Goal: Information Seeking & Learning: Learn about a topic

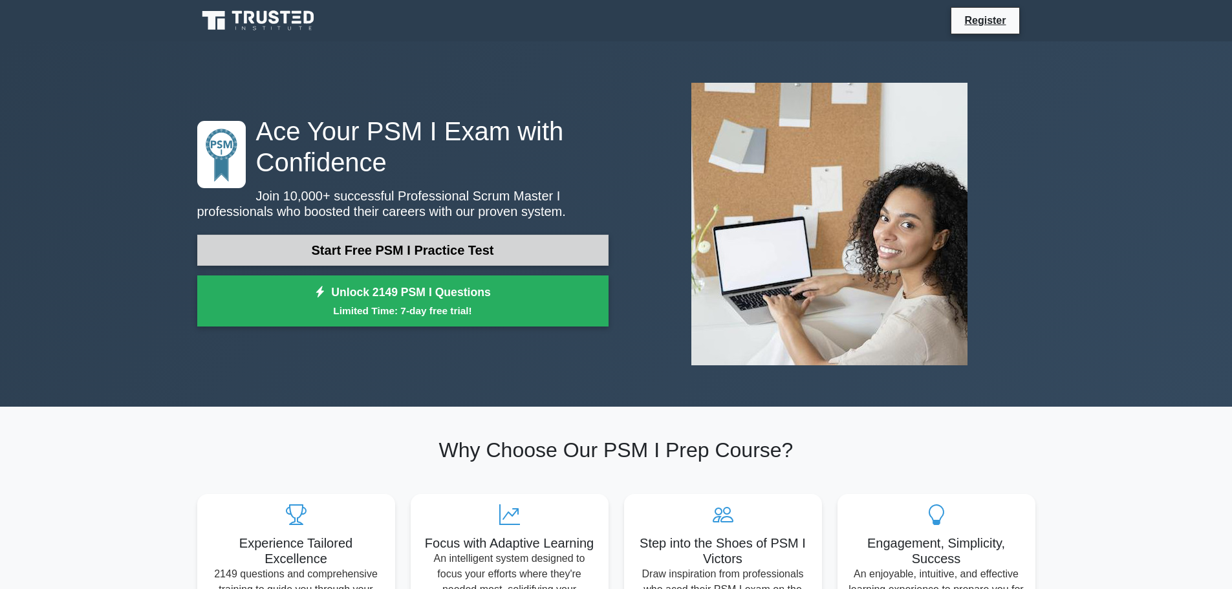
click at [412, 250] on link "Start Free PSM I Practice Test" at bounding box center [402, 250] width 411 height 31
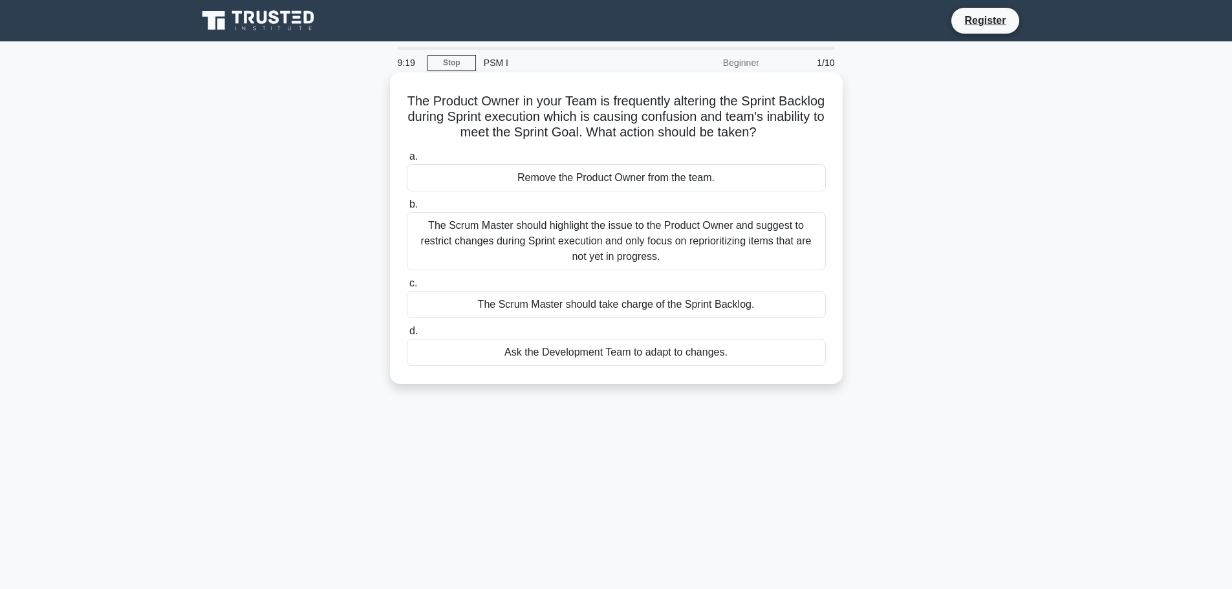
click at [693, 231] on div "The Scrum Master should highlight the issue to the Product Owner and suggest to…" at bounding box center [616, 241] width 419 height 58
click at [407, 209] on input "b. The Scrum Master should highlight the issue to the Product Owner and suggest…" at bounding box center [407, 204] width 0 height 8
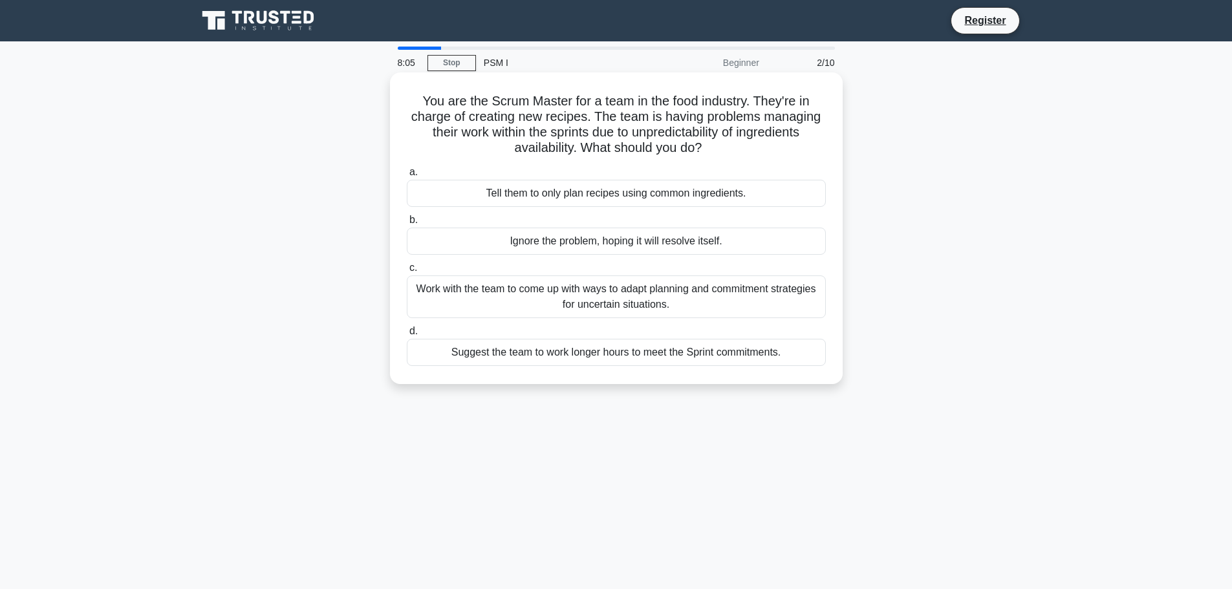
click at [615, 299] on div "Work with the team to come up with ways to adapt planning and commitment strate…" at bounding box center [616, 296] width 419 height 43
click at [407, 272] on input "c. Work with the team to come up with ways to adapt planning and commitment str…" at bounding box center [407, 268] width 0 height 8
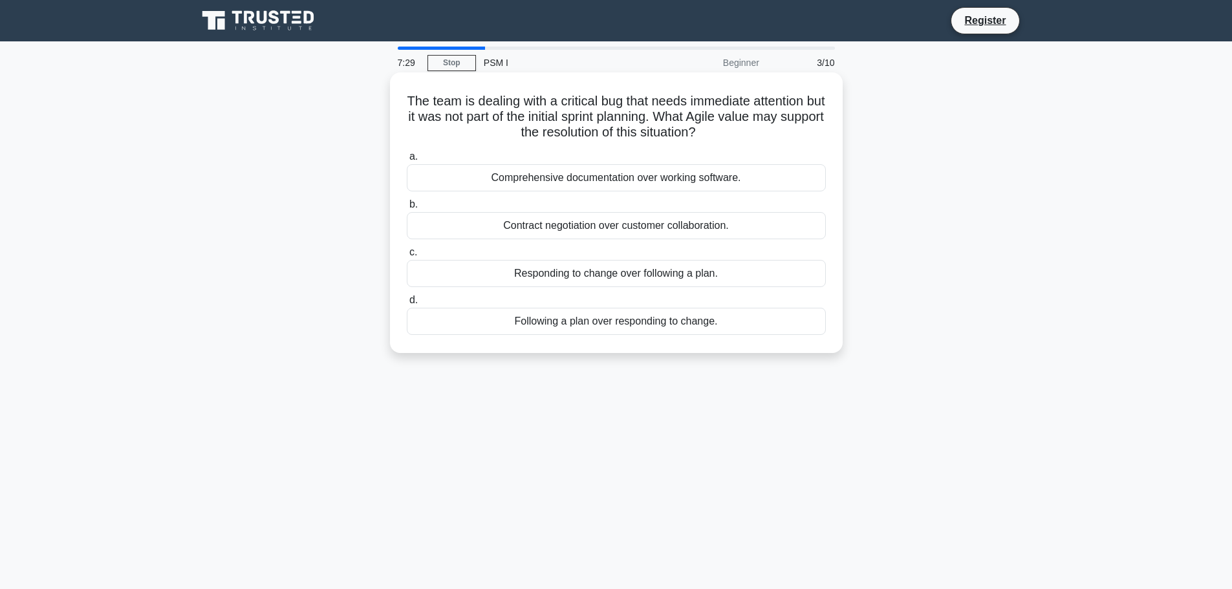
click at [617, 275] on div "Responding to change over following a plan." at bounding box center [616, 273] width 419 height 27
click at [407, 257] on input "c. Responding to change over following a plan." at bounding box center [407, 252] width 0 height 8
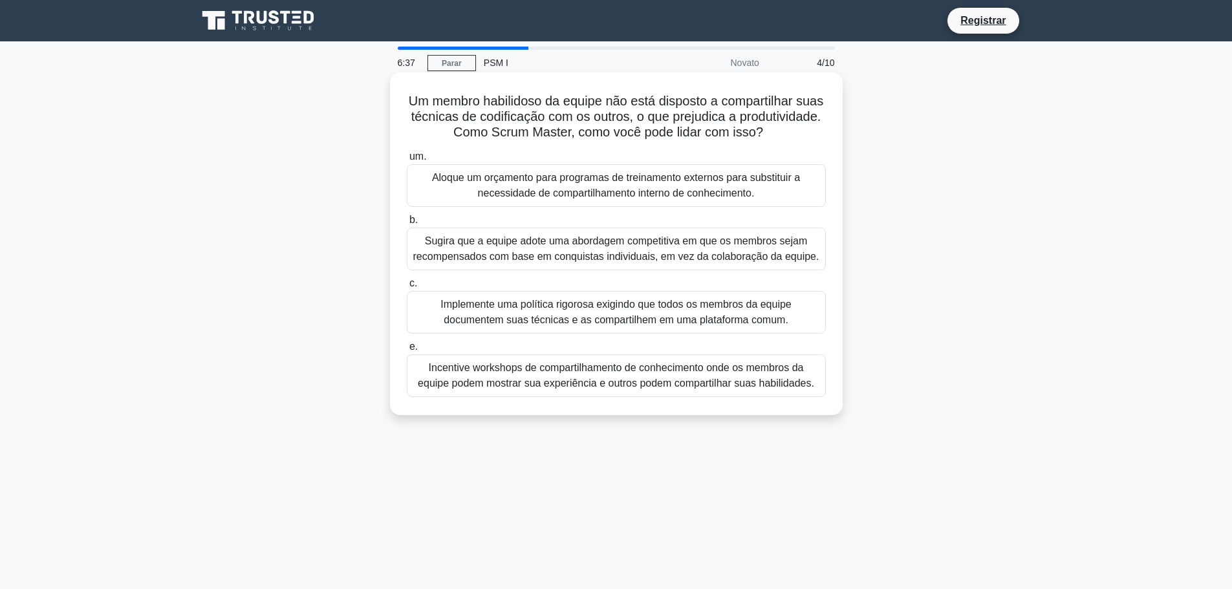
click at [650, 383] on font "Incentive workshops de compartilhamento de conhecimento onde os membros da equi…" at bounding box center [616, 375] width 396 height 27
click at [407, 351] on input "e. Incentive workshops de compartilhamento de conhecimento onde os membros da e…" at bounding box center [407, 347] width 0 height 8
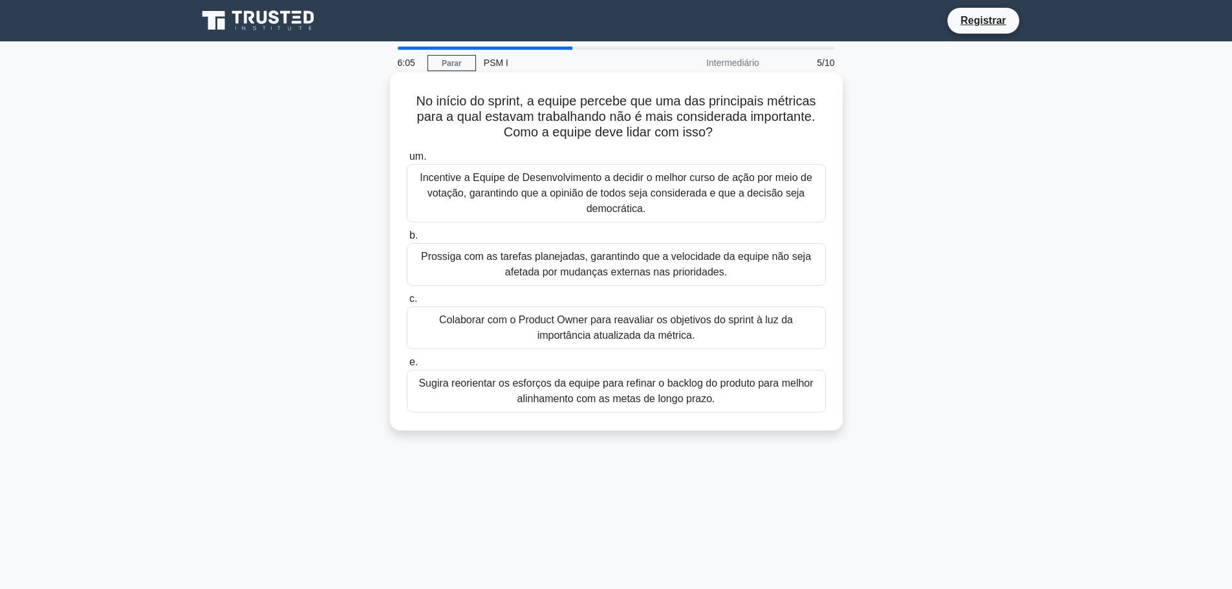
click at [703, 335] on font "Colaborar com o Product Owner para reavaliar os objetivos do sprint à luz da im…" at bounding box center [615, 327] width 407 height 31
click at [407, 303] on input "c. Colaborar com o Product Owner para reavaliar os objetivos do sprint à luz da…" at bounding box center [407, 299] width 0 height 8
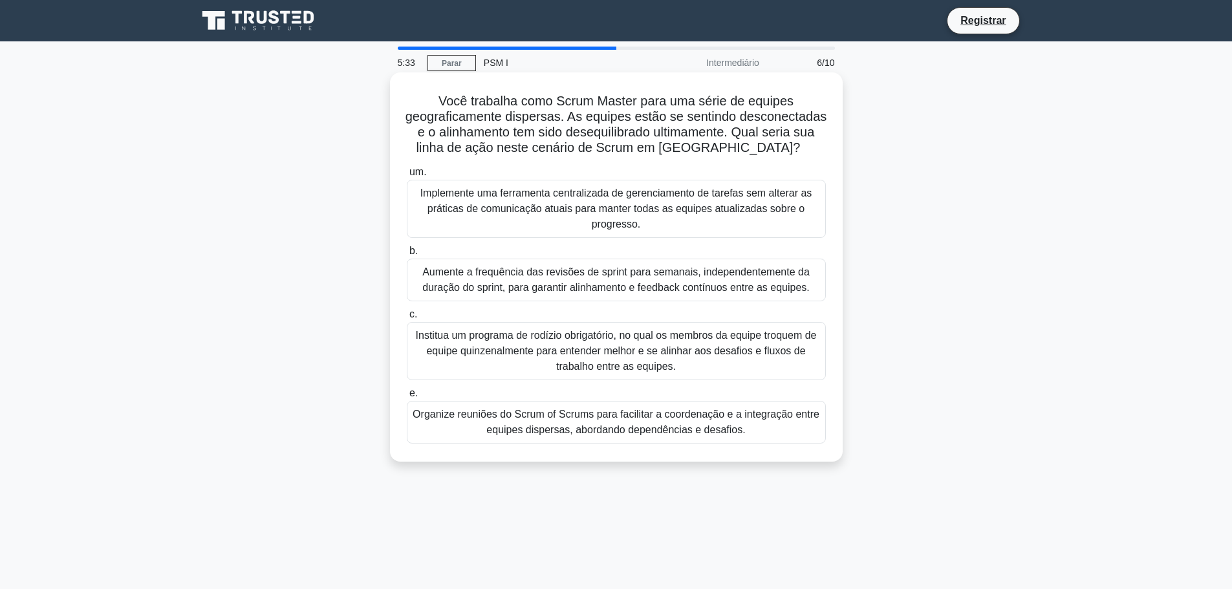
click at [635, 290] on font "Aumente a frequência das revisões de sprint para semanais, independentemente da…" at bounding box center [615, 279] width 387 height 27
click at [407, 255] on input "b. Aumente a frequência das revisões de sprint para semanais, independentemente…" at bounding box center [407, 251] width 0 height 8
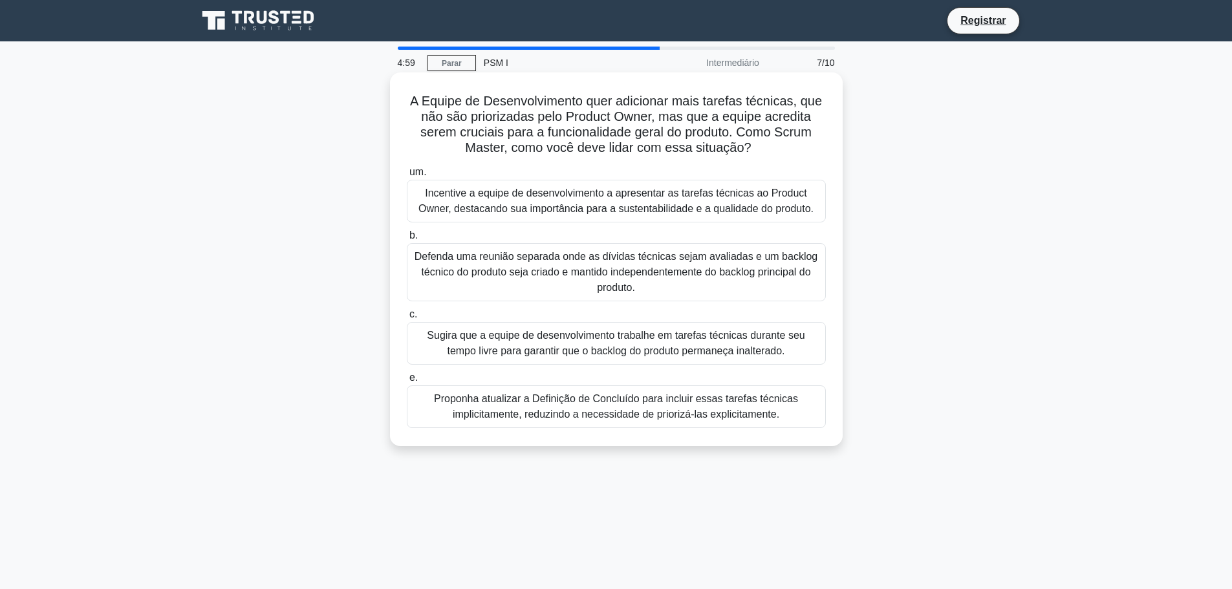
click at [625, 208] on font "Incentive a equipe de desenvolvimento a apresentar as tarefas técnicas ao Produ…" at bounding box center [615, 200] width 395 height 27
click at [407, 176] on input "um. Incentive a equipe de desenvolvimento a apresentar as tarefas técnicas ao P…" at bounding box center [407, 172] width 0 height 8
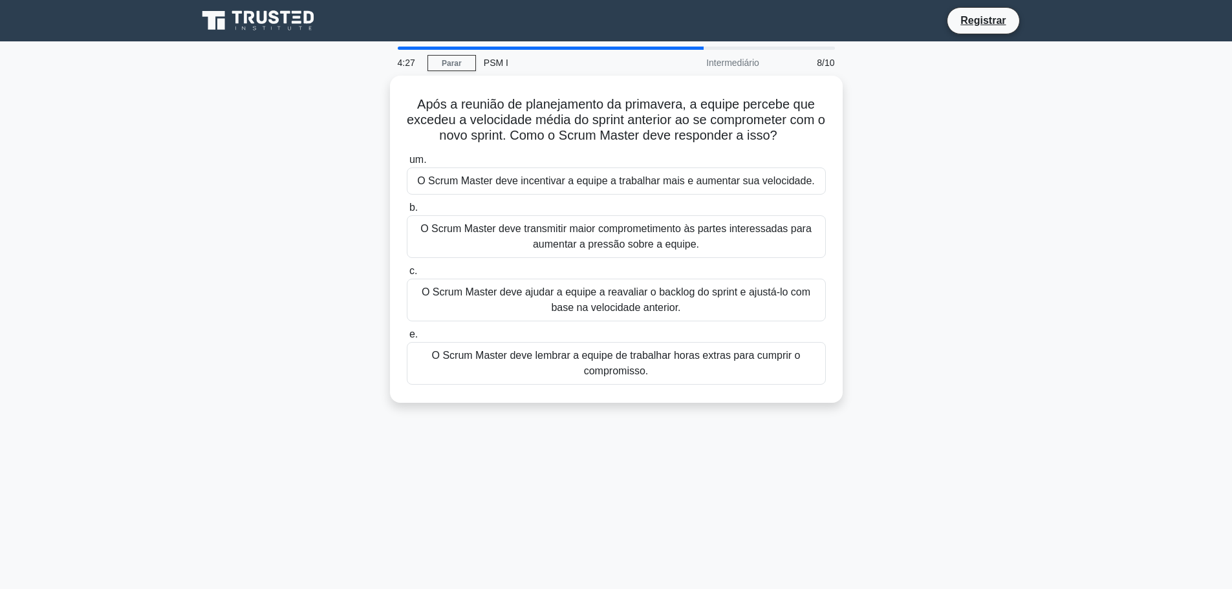
drag, startPoint x: 1014, startPoint y: 132, endPoint x: 1075, endPoint y: 257, distance: 138.8
click at [1075, 257] on main "4:27 Parar PSM I Intermediário 8/10 Após a reunião de planejamento da primavera…" at bounding box center [616, 369] width 1232 height 657
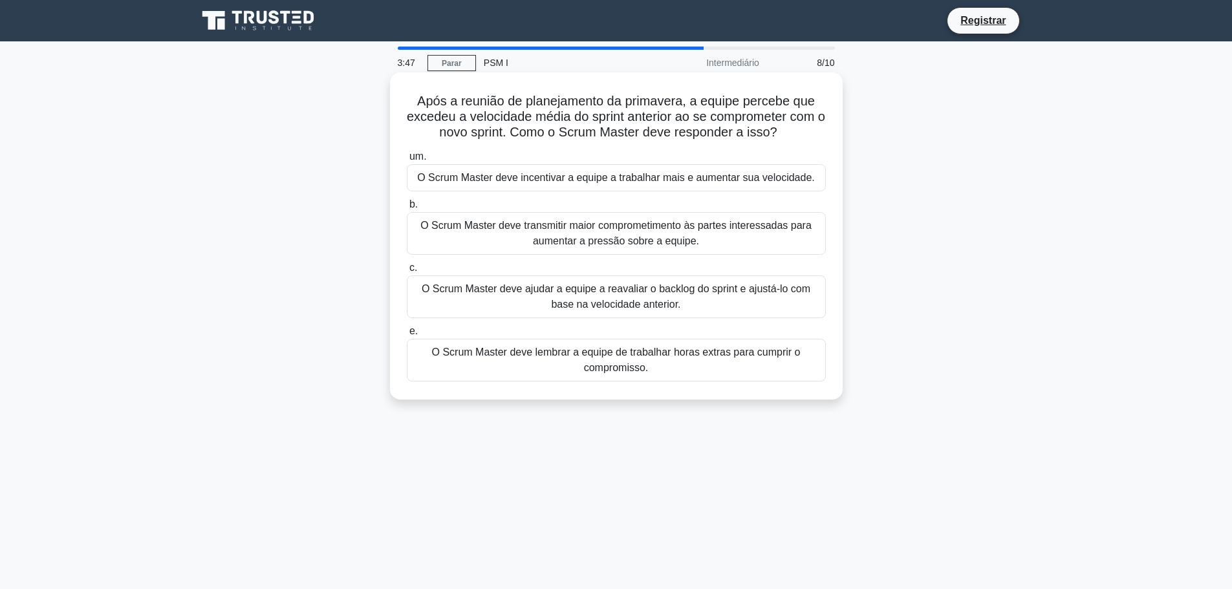
click at [617, 295] on font "O Scrum Master deve ajudar a equipe a reavaliar o backlog do sprint e ajustá-lo…" at bounding box center [616, 296] width 389 height 27
click at [407, 272] on input "c. O Scrum Master deve ajudar a equipe a reavaliar o backlog do sprint e ajustá…" at bounding box center [407, 268] width 0 height 8
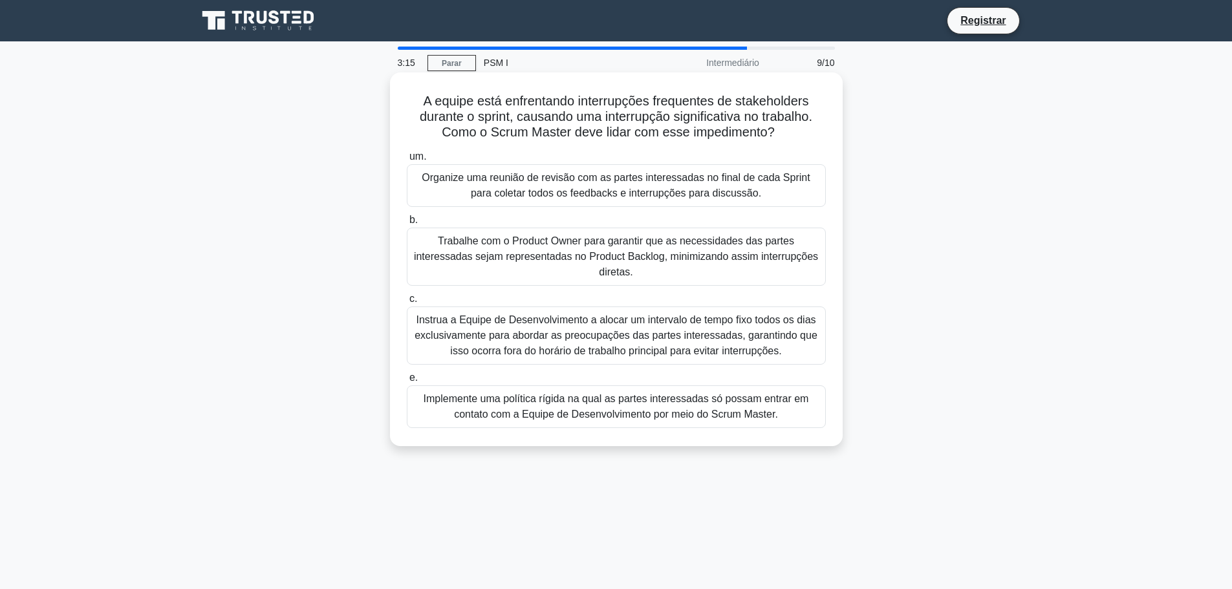
click at [617, 251] on font "Trabalhe com o Product Owner para garantir que as necessidades das partes inter…" at bounding box center [616, 256] width 404 height 42
click at [407, 224] on input "b. Trabalhe com o Product Owner para garantir que as necessidades das partes in…" at bounding box center [407, 220] width 0 height 8
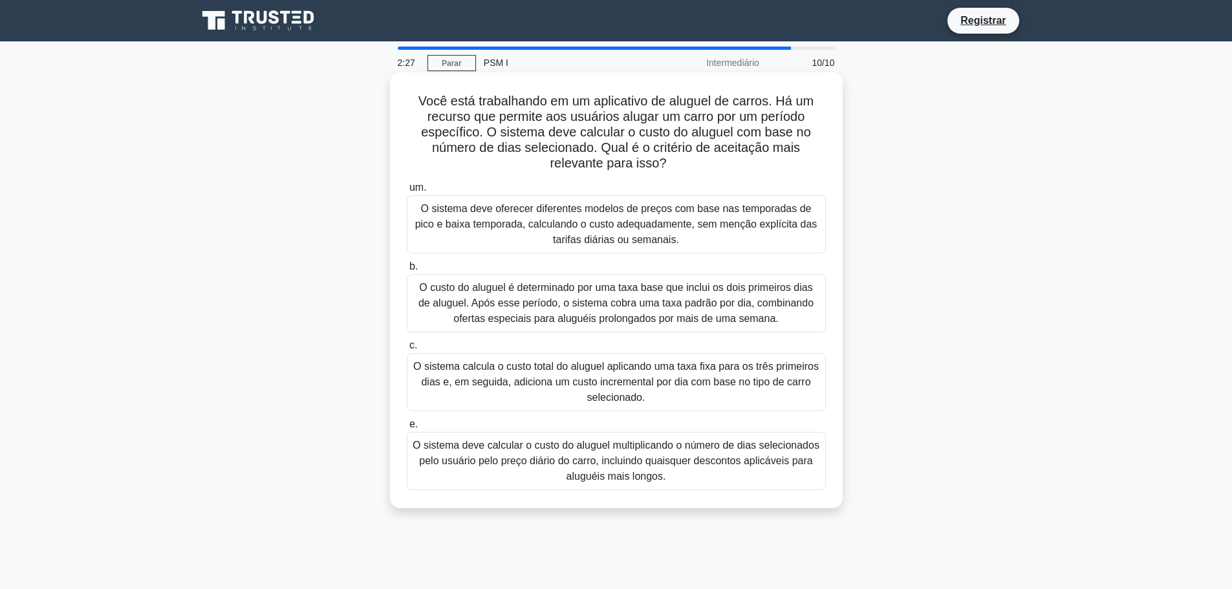
click at [646, 470] on font "O sistema deve calcular o custo do aluguel multiplicando o número de dias selec…" at bounding box center [615, 461] width 407 height 42
click at [407, 429] on input "e. O sistema deve calcular o custo do aluguel multiplicando o número de dias se…" at bounding box center [407, 424] width 0 height 8
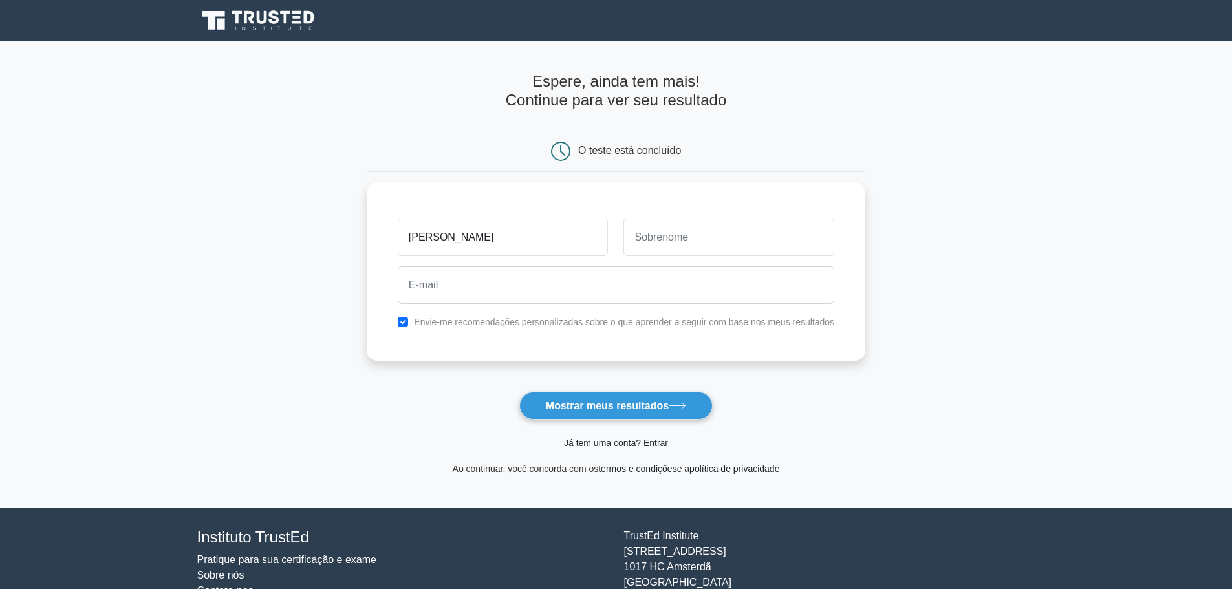
type input "[PERSON_NAME]"
type input "Filho"
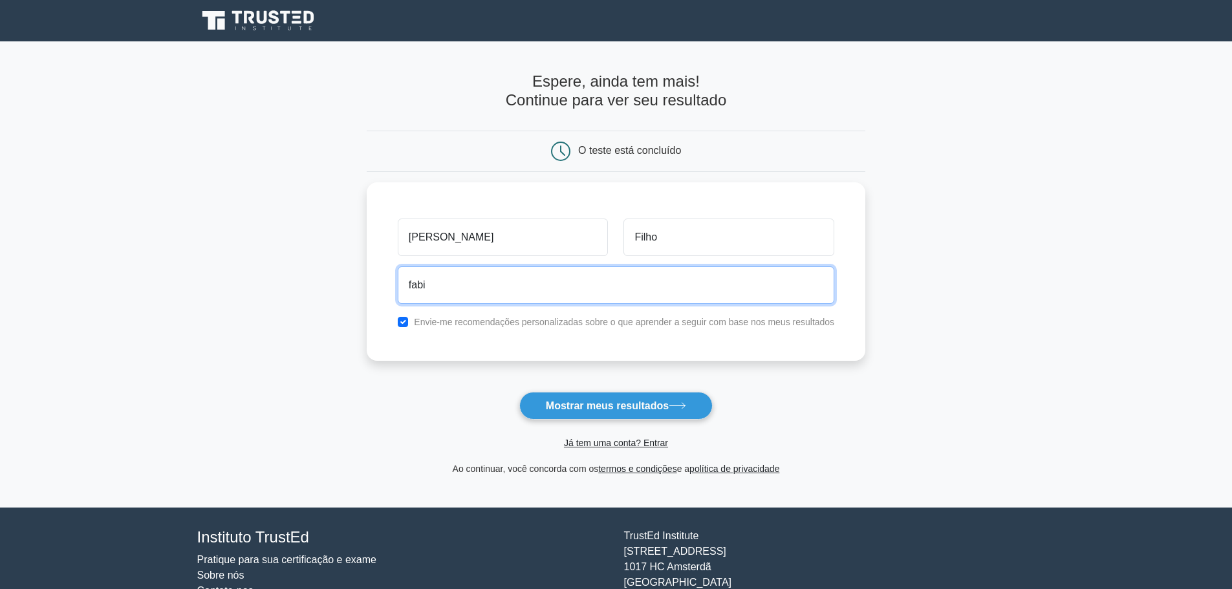
type input "fabio"
type input "eusoufabim@gmail.com"
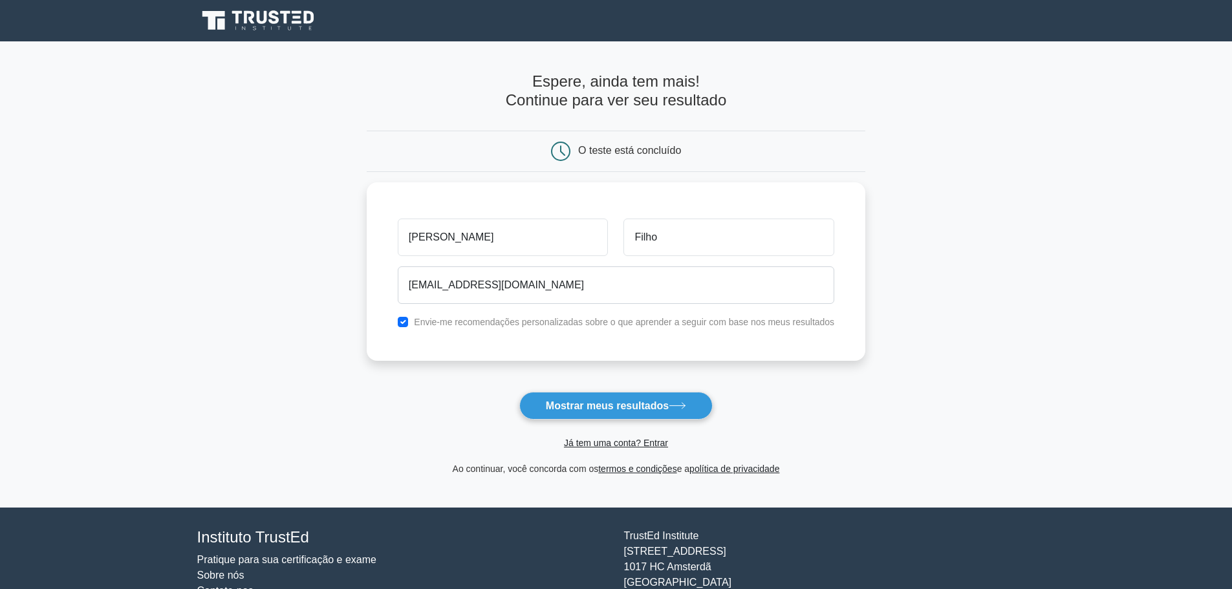
click at [692, 375] on form "Espere, ainda tem mais! Continue para ver seu resultado O teste está concluído" at bounding box center [616, 274] width 498 height 404
click at [655, 406] on font "Mostrar meus resultados" at bounding box center [607, 405] width 123 height 11
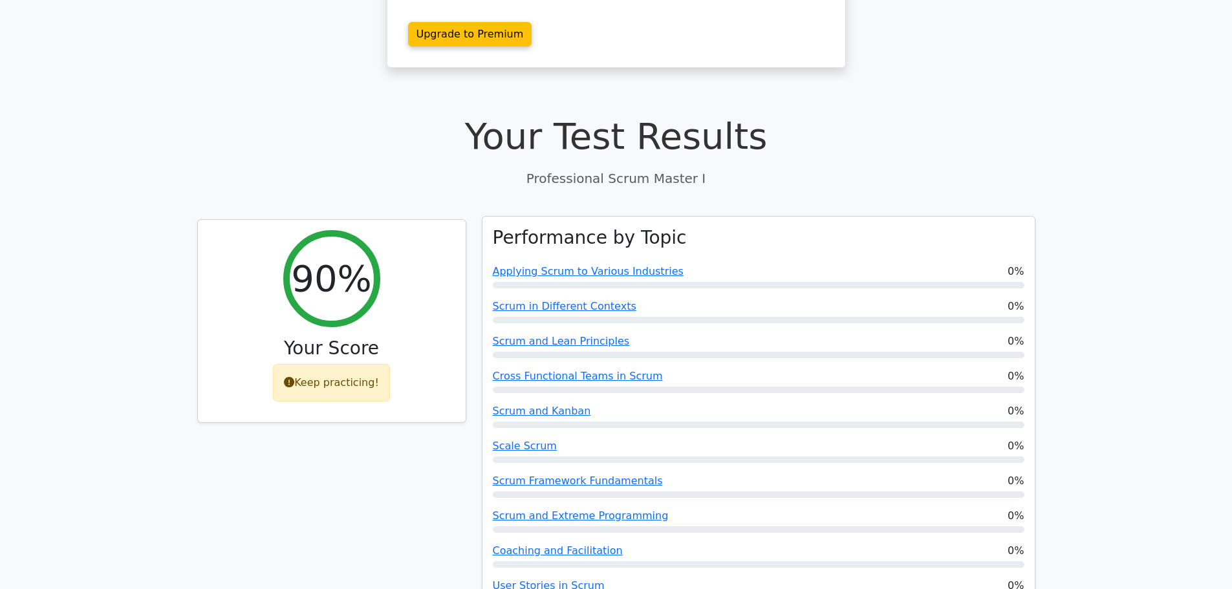
scroll to position [323, 0]
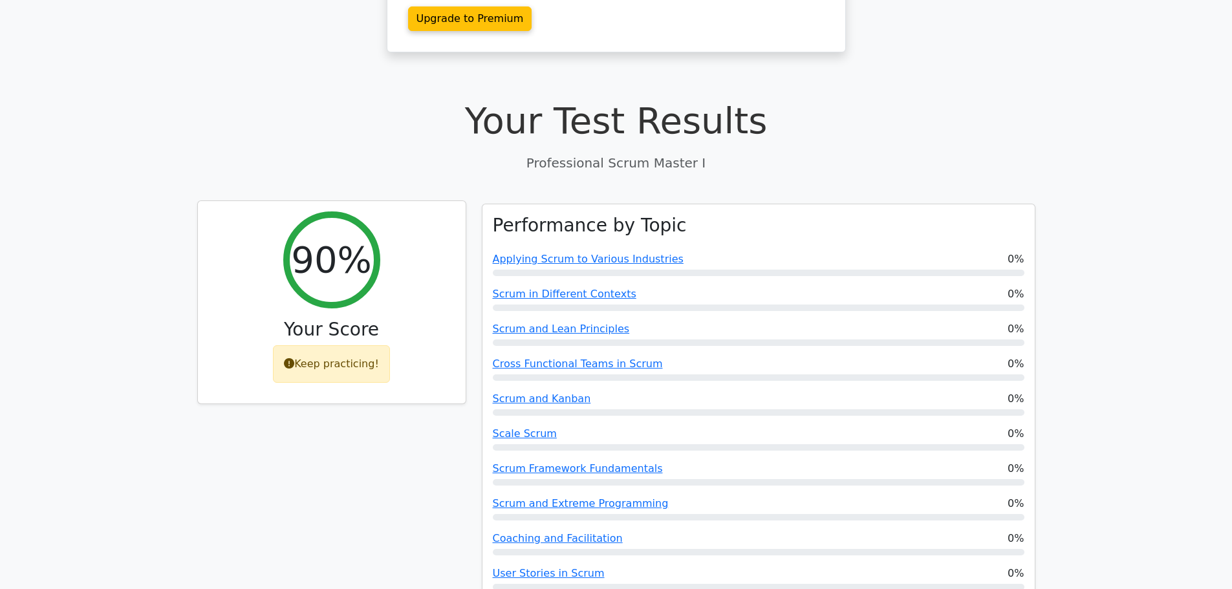
click at [347, 345] on div "Keep practicing!" at bounding box center [331, 363] width 117 height 37
drag, startPoint x: 306, startPoint y: 220, endPoint x: 377, endPoint y: 230, distance: 71.8
click at [375, 230] on div "90%" at bounding box center [331, 259] width 97 height 97
click at [385, 229] on div "90% Your Score Keep practicing!" at bounding box center [332, 302] width 268 height 203
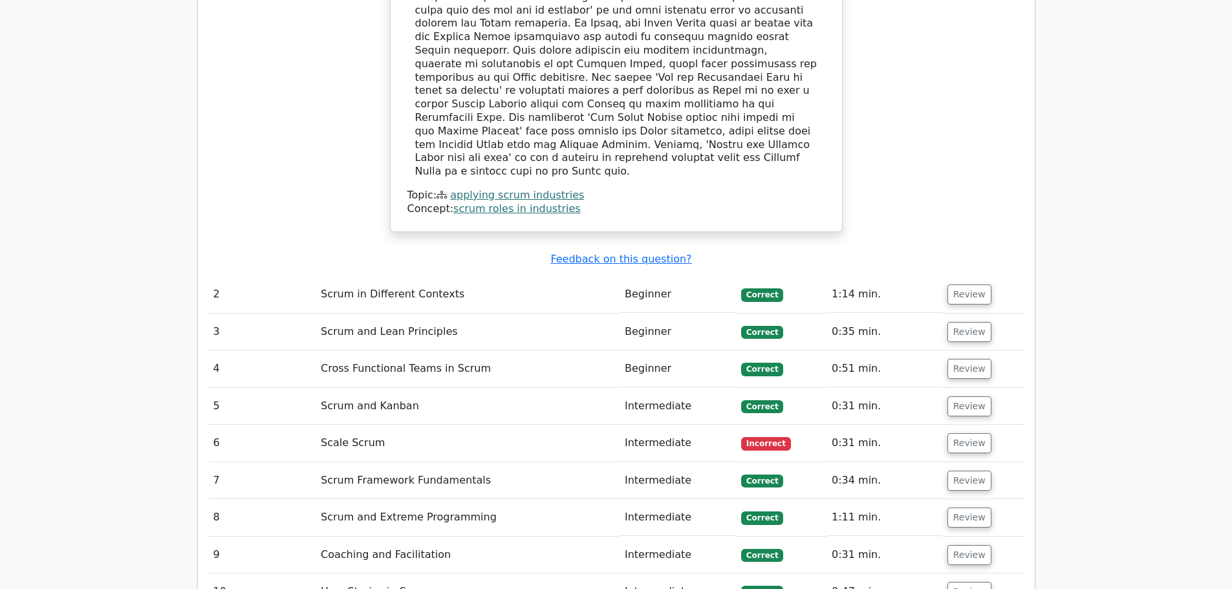
scroll to position [1681, 0]
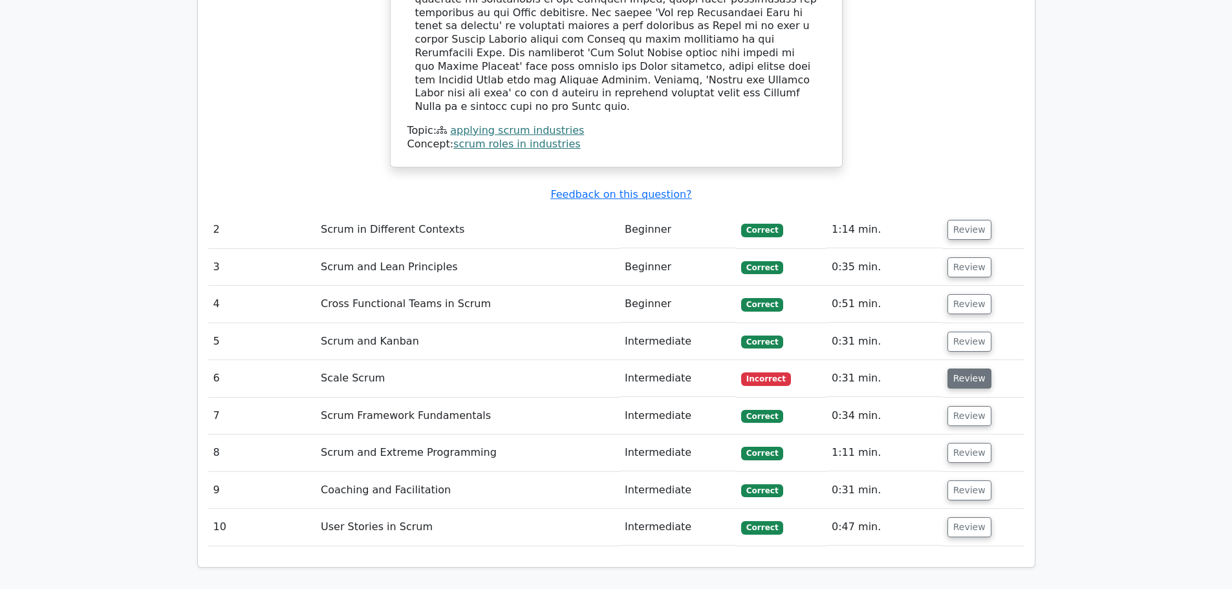
click at [968, 369] on button "Review" at bounding box center [969, 379] width 44 height 20
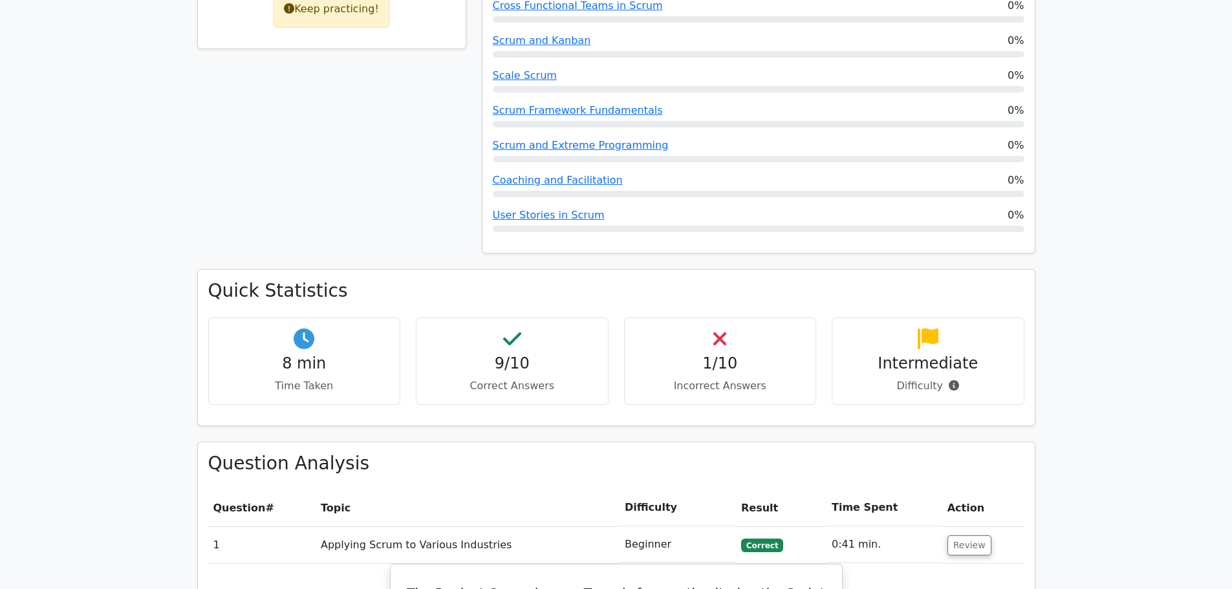
scroll to position [711, 0]
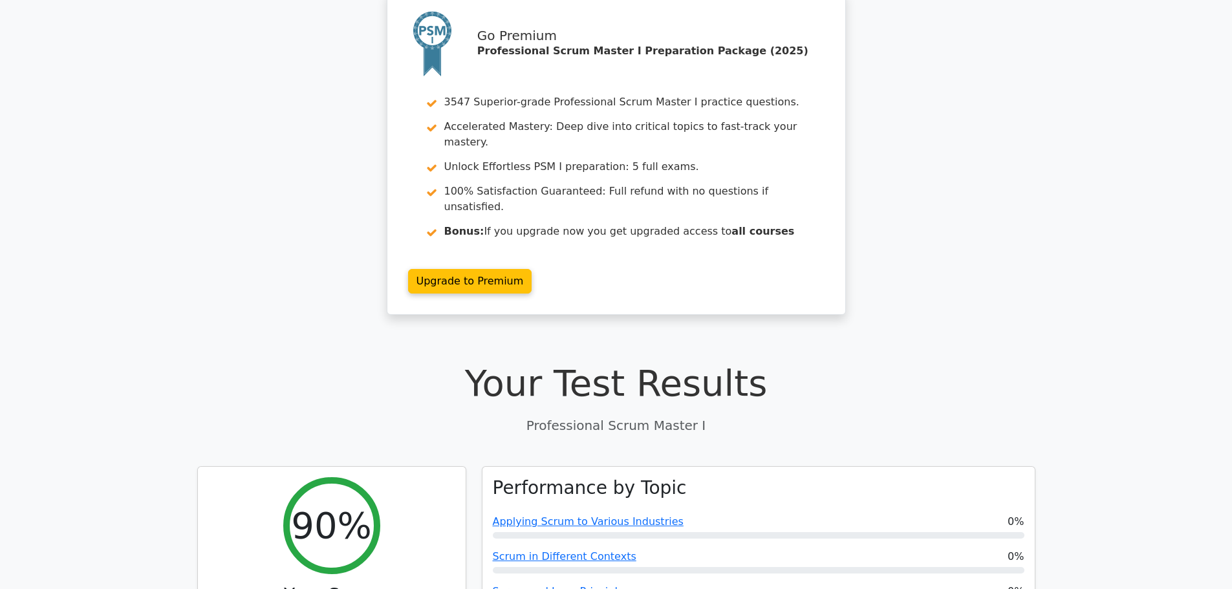
scroll to position [0, 0]
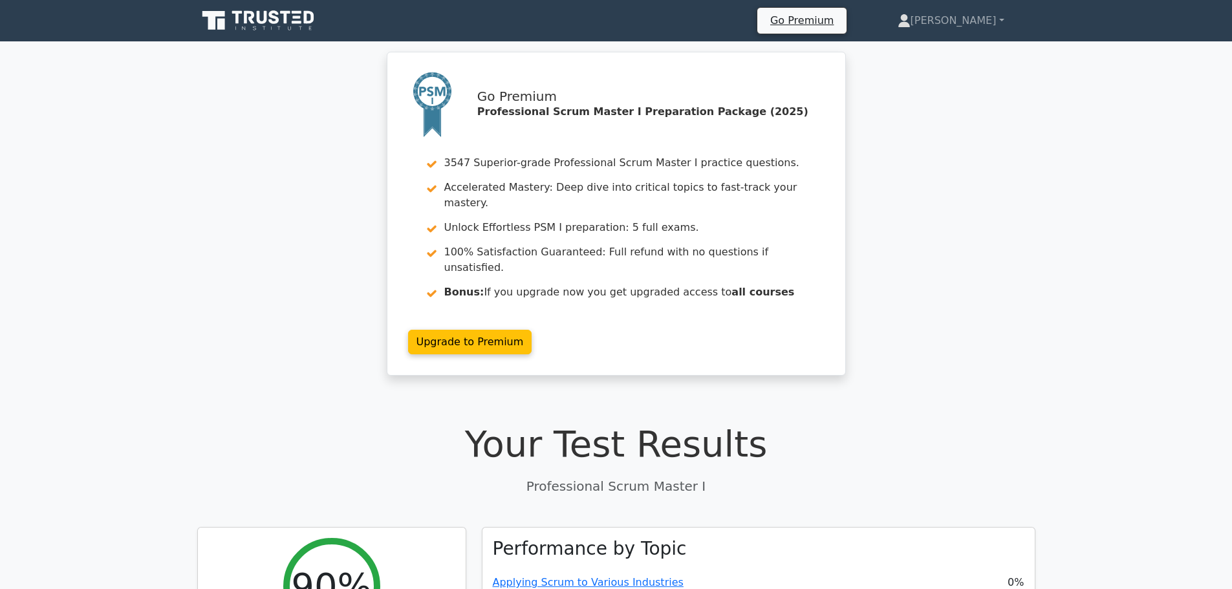
drag, startPoint x: 266, startPoint y: 148, endPoint x: 270, endPoint y: 140, distance: 9.3
click at [269, 142] on div "Go Premium Professional Scrum Master I Preparation Package (2025) 3547 Superior…" at bounding box center [616, 221] width 1232 height 339
